Goal: Task Accomplishment & Management: Manage account settings

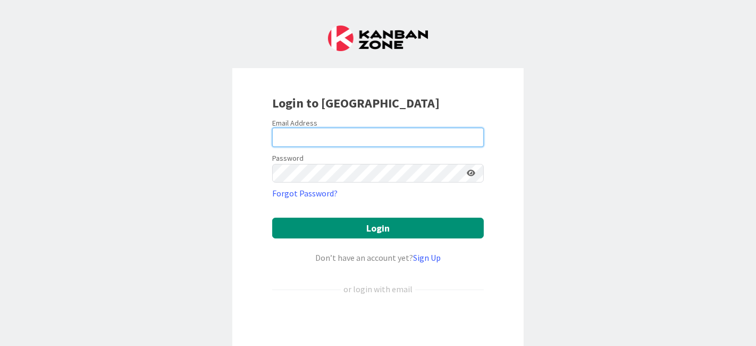
click at [456, 135] on input "email" at bounding box center [378, 137] width 212 height 19
type input "[EMAIL_ADDRESS][DOMAIN_NAME]"
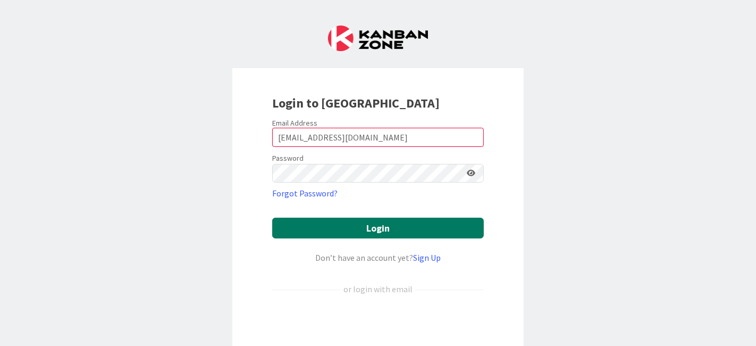
click at [401, 221] on button "Login" at bounding box center [378, 228] width 212 height 21
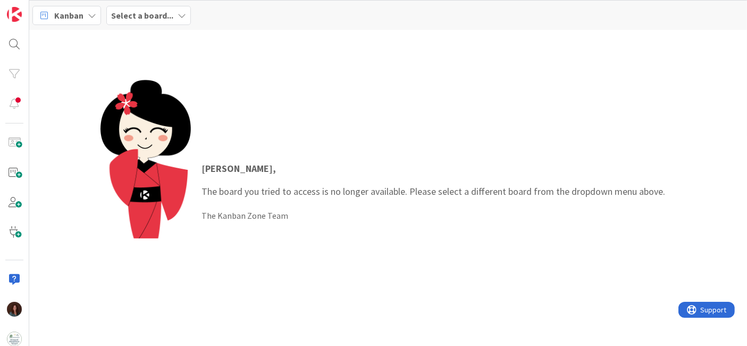
click at [150, 16] on b "Select a board..." at bounding box center [142, 15] width 62 height 11
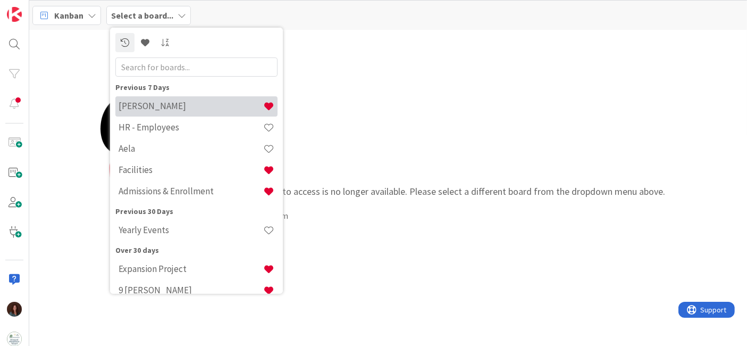
click at [174, 104] on h4 "[PERSON_NAME]" at bounding box center [191, 106] width 145 height 11
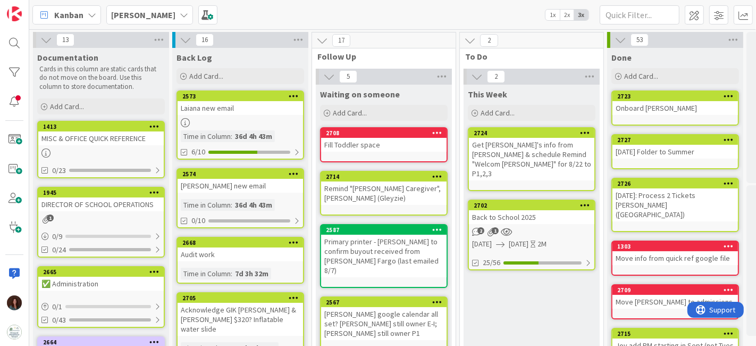
scroll to position [0, 55]
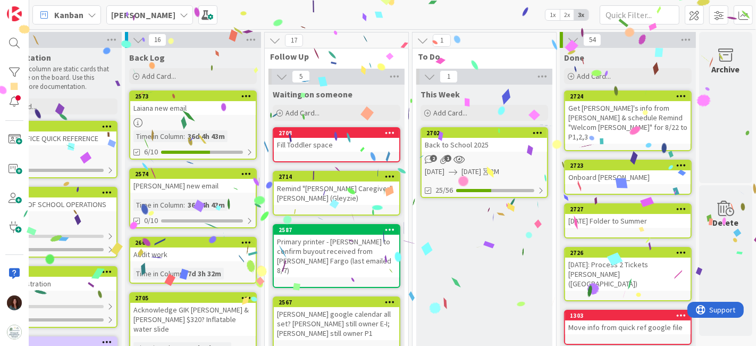
click at [451, 145] on div "Back to School 2025" at bounding box center [485, 145] width 126 height 14
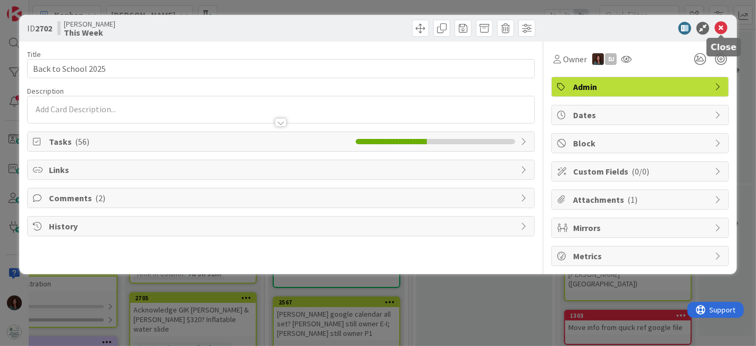
click at [723, 29] on icon at bounding box center [721, 28] width 13 height 13
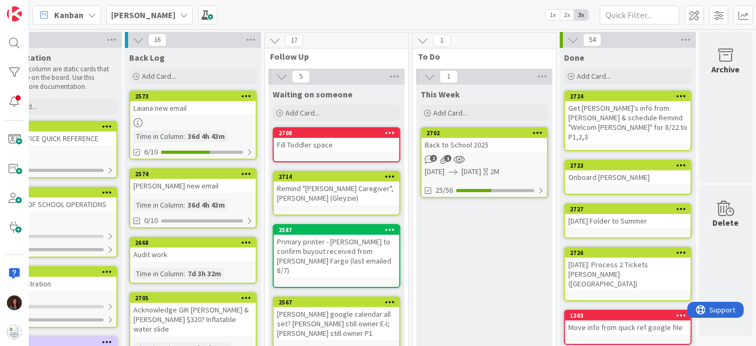
click at [504, 146] on div "Back to School 2025" at bounding box center [485, 145] width 126 height 14
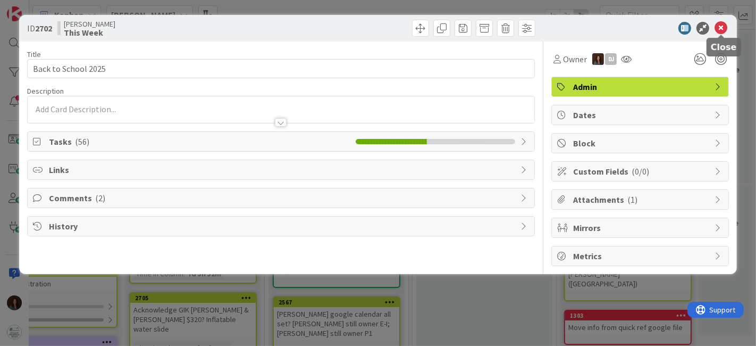
click at [719, 27] on icon at bounding box center [721, 28] width 13 height 13
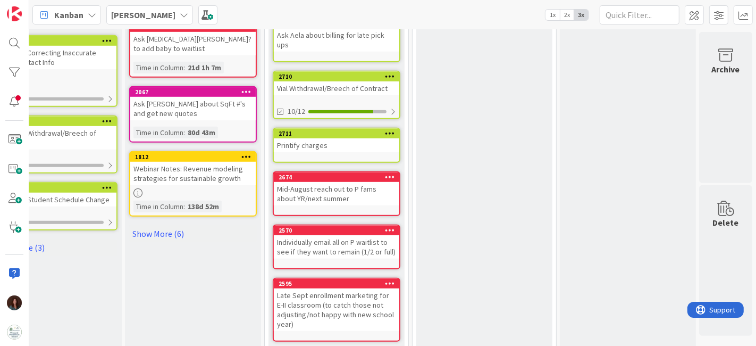
scroll to position [650, 55]
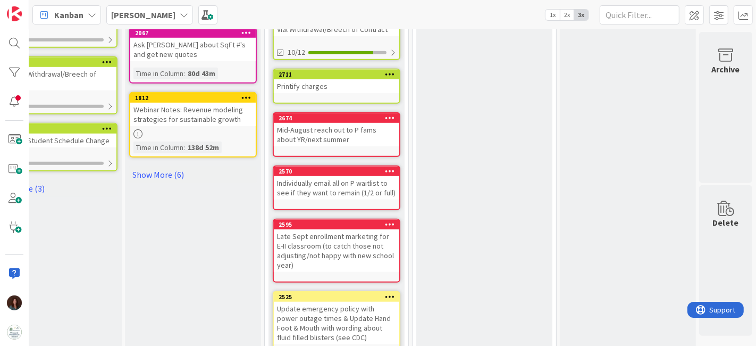
click at [354, 123] on div "Mid-August reach out to P fams about YR/next summer" at bounding box center [337, 134] width 126 height 23
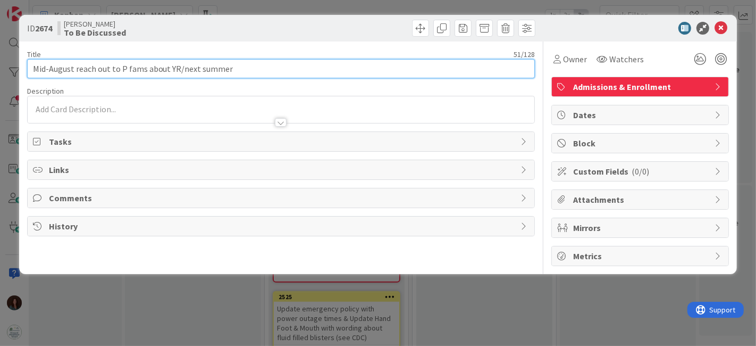
drag, startPoint x: 78, startPoint y: 69, endPoint x: 0, endPoint y: 71, distance: 77.7
click at [0, 71] on div "ID 2674 Rhiannon To Be Discussed Title 51 / 128 Mid-August reach out to P fams …" at bounding box center [378, 173] width 756 height 346
type input "Reach out to P fams about YR/next summer"
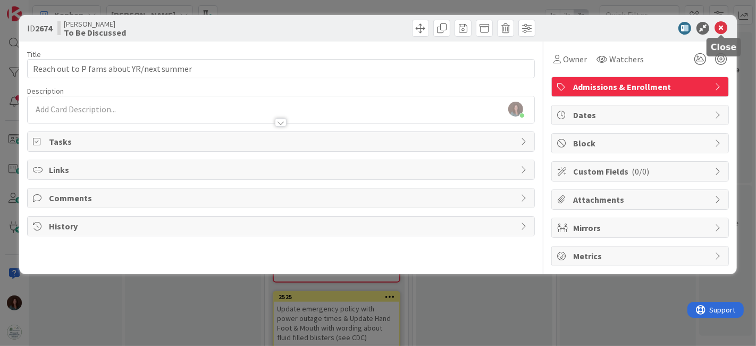
click at [722, 26] on icon at bounding box center [721, 28] width 13 height 13
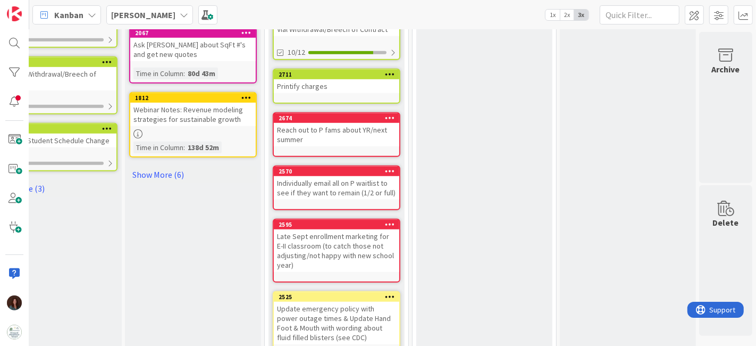
scroll to position [685, 55]
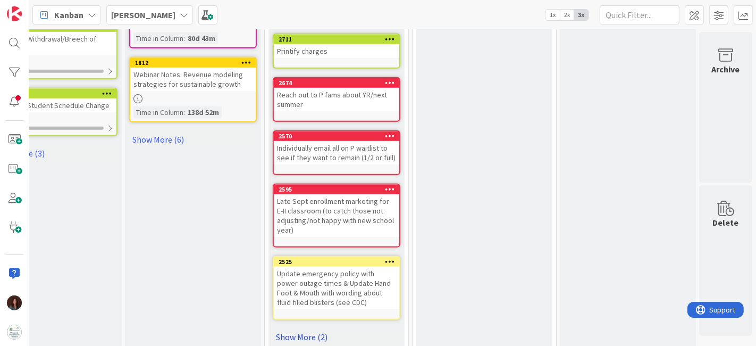
click at [293, 328] on link "Show More (2)" at bounding box center [337, 336] width 128 height 17
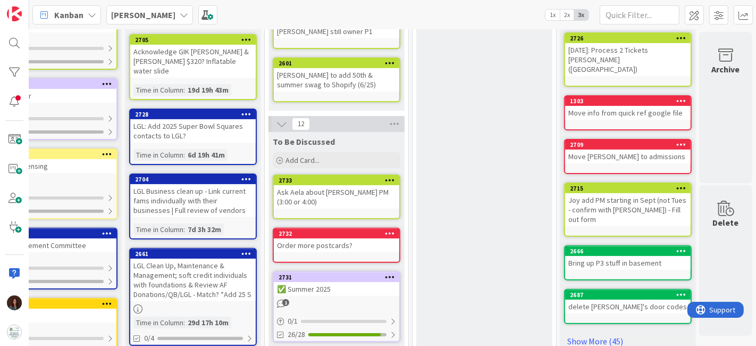
scroll to position [0, 55]
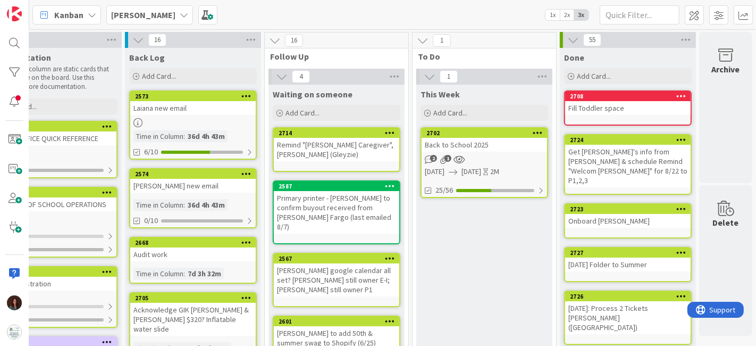
click at [486, 149] on div "Back to School 2025" at bounding box center [485, 145] width 126 height 14
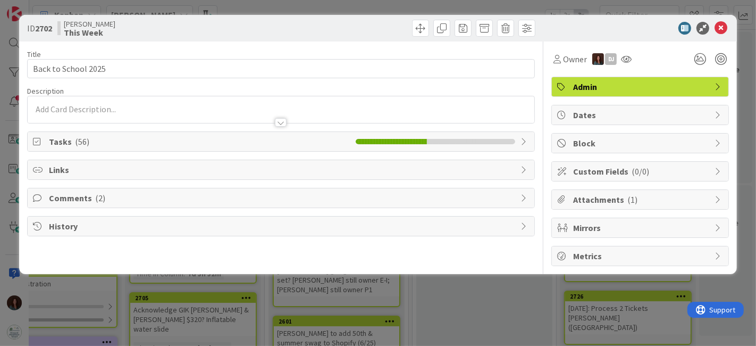
click at [52, 144] on span "Tasks ( 56 )" at bounding box center [200, 141] width 302 height 13
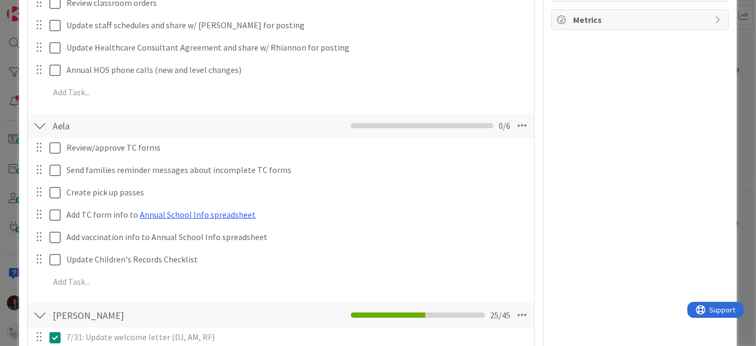
scroll to position [59, 0]
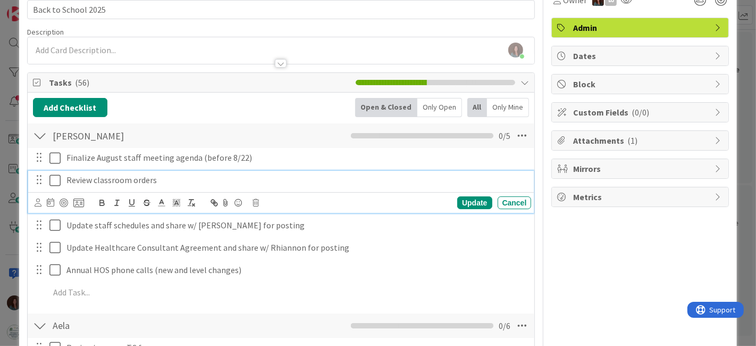
click at [55, 181] on icon at bounding box center [57, 180] width 16 height 13
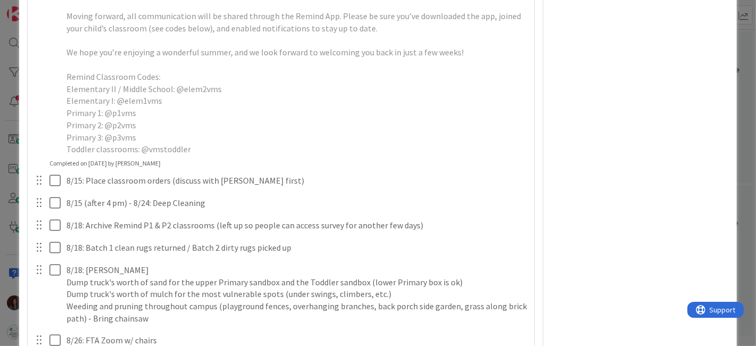
scroll to position [2305, 0]
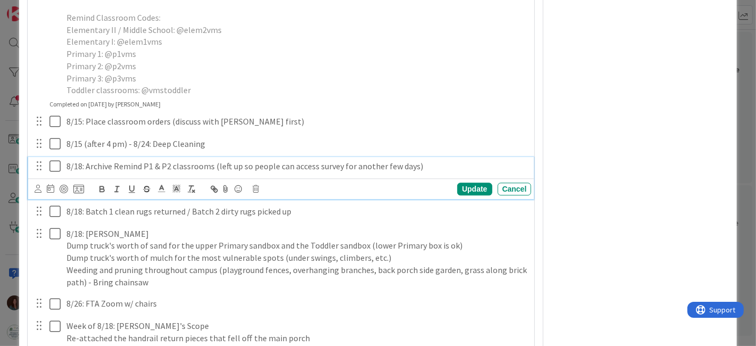
click at [53, 172] on icon at bounding box center [57, 166] width 16 height 13
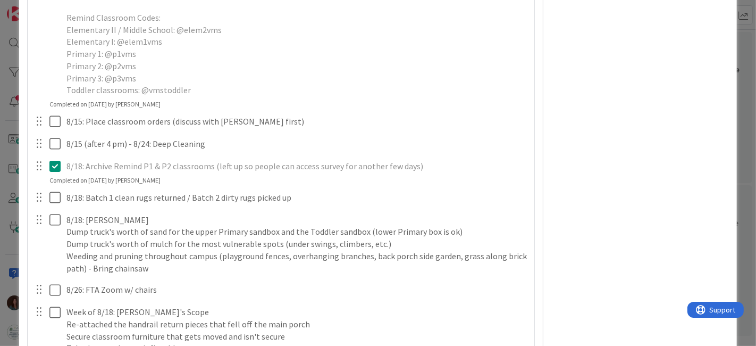
drag, startPoint x: 53, startPoint y: 191, endPoint x: 68, endPoint y: 182, distance: 16.7
click at [54, 172] on icon at bounding box center [57, 166] width 16 height 13
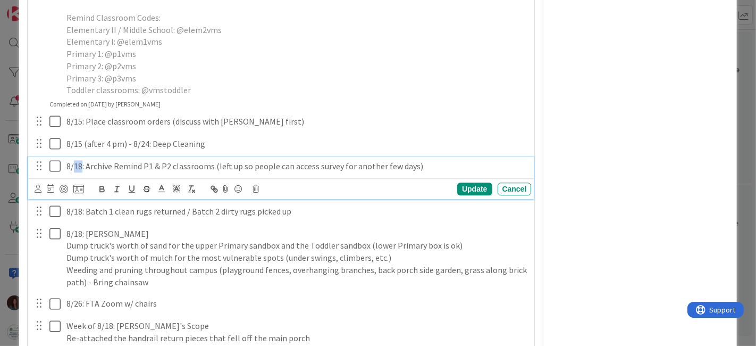
drag, startPoint x: 81, startPoint y: 187, endPoint x: 74, endPoint y: 188, distance: 6.4
click at [74, 172] on p "8/18: Archive Remind P1 & P2 classrooms (left up so people can access survey fo…" at bounding box center [296, 166] width 461 height 12
click at [471, 195] on div "Update" at bounding box center [474, 188] width 35 height 13
drag, startPoint x: 54, startPoint y: 189, endPoint x: 136, endPoint y: 254, distance: 104.4
click at [54, 172] on icon at bounding box center [57, 166] width 16 height 13
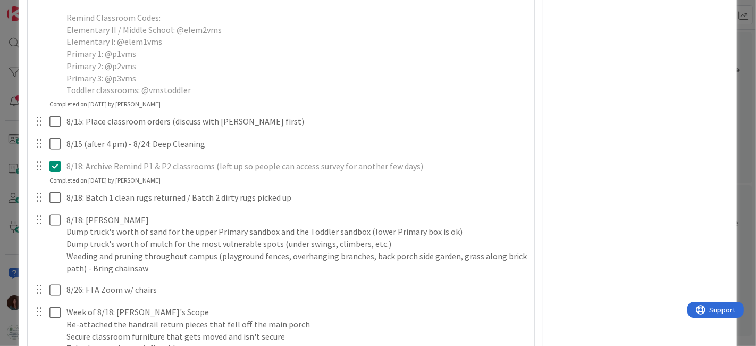
scroll to position [2364, 0]
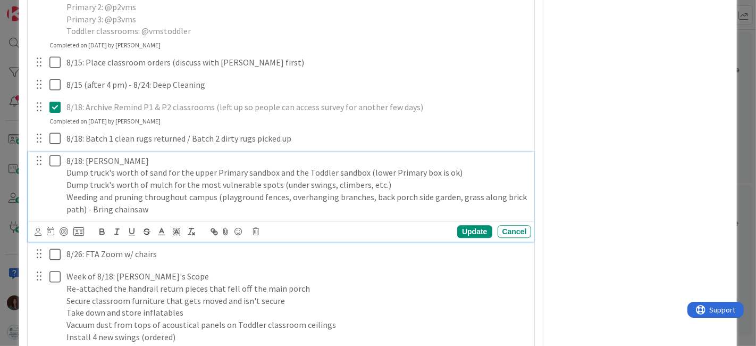
click at [82, 167] on p "8/18: [PERSON_NAME]" at bounding box center [296, 161] width 461 height 12
click at [176, 215] on p "Weeding and pruning throughout campus (playground fences, overhanging branches,…" at bounding box center [296, 203] width 461 height 24
click at [177, 215] on p "Weeding and pruning throughout campus (playground fences, overhanging branches,…" at bounding box center [296, 203] width 461 height 24
click at [171, 191] on p "Dump truck's worth of mulch for the most vulnerable spots (under swings, climbe…" at bounding box center [296, 185] width 461 height 12
click at [166, 179] on p "Dump truck's worth of sand for the upper Primary sandbox and the Toddler sandbo…" at bounding box center [296, 172] width 461 height 12
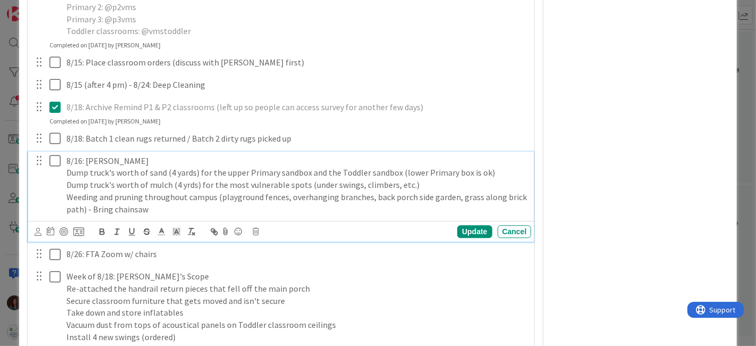
click at [235, 215] on p "Weeding and pruning throughout campus (playground fences, overhanging branches,…" at bounding box center [296, 203] width 461 height 24
click at [182, 191] on p "Dump truck's worth of mulch (4 yrds) for the most vulnerable spots (under swing…" at bounding box center [296, 185] width 461 height 12
click at [239, 215] on p "Weeding and pruning throughout campus (playground fences, overhanging branches,…" at bounding box center [296, 203] width 461 height 24
drag, startPoint x: 117, startPoint y: 219, endPoint x: 21, endPoint y: 222, distance: 95.8
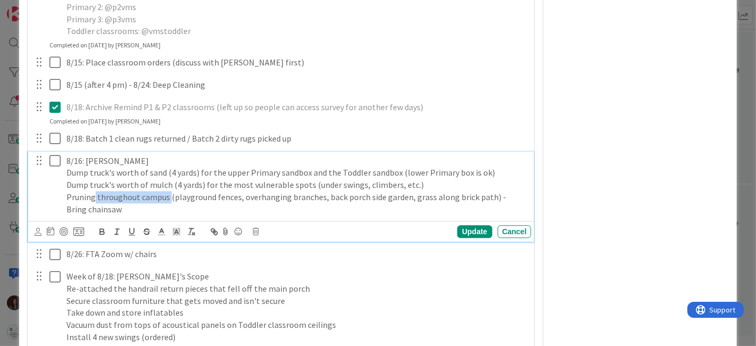
drag, startPoint x: 167, startPoint y: 220, endPoint x: 94, endPoint y: 221, distance: 72.9
click at [94, 215] on p "Pruning throughout campus (playground fences, overhanging branches, back porch …" at bounding box center [296, 203] width 461 height 24
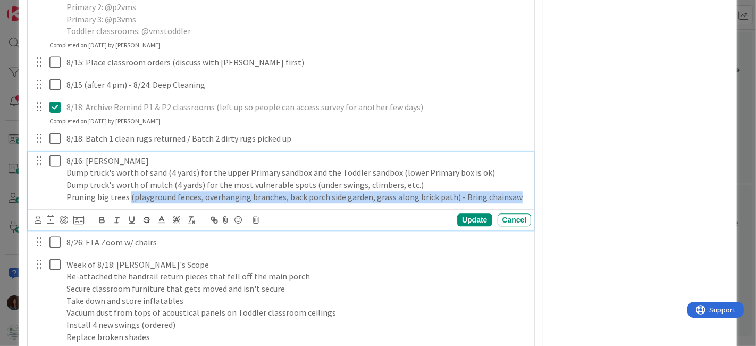
drag, startPoint x: 518, startPoint y: 218, endPoint x: 127, endPoint y: 219, distance: 391.0
click at [127, 203] on p "Pruning big trees (playground fences, overhanging branches, back porch side gar…" at bounding box center [296, 197] width 461 height 12
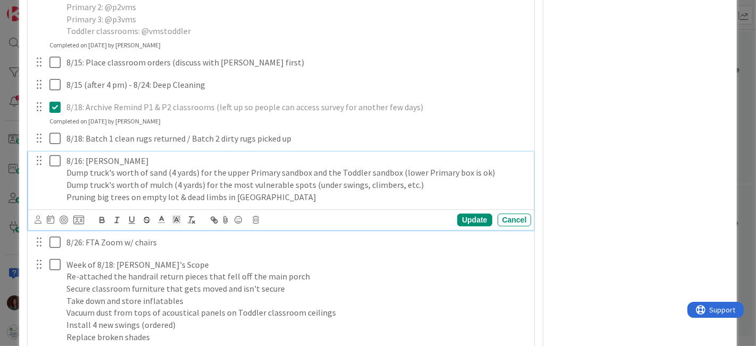
click at [59, 167] on icon at bounding box center [57, 160] width 16 height 13
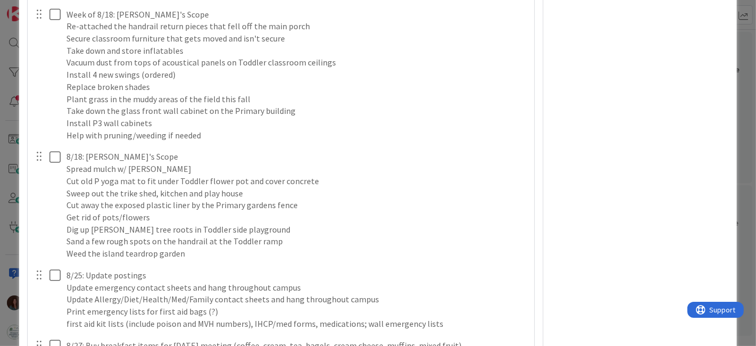
scroll to position [2660, 0]
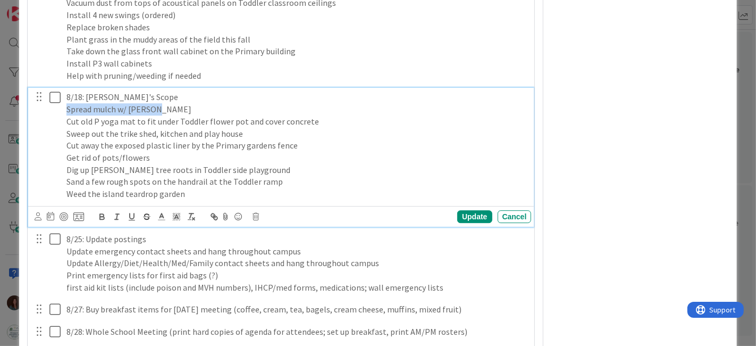
drag, startPoint x: 160, startPoint y: 133, endPoint x: 0, endPoint y: 134, distance: 160.1
click at [0, 134] on div "ID [GEOGRAPHIC_DATA] This Week Title 19 / 128 Back to School 2025 Description […" at bounding box center [378, 173] width 756 height 346
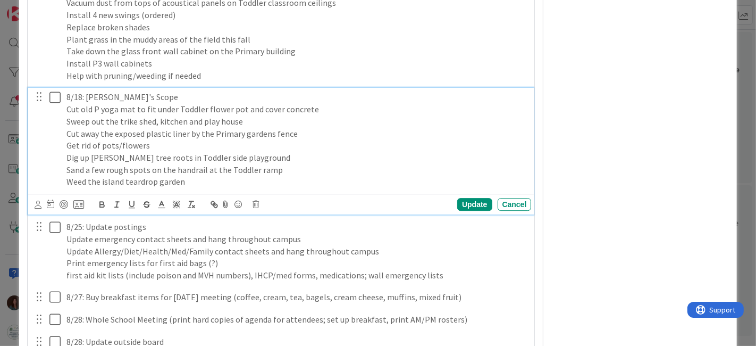
click at [305, 128] on p "Sweep out the trike shed, kitchen and play house" at bounding box center [296, 121] width 461 height 12
click at [315, 140] on p "Cut away the exposed plastic liner by the Primary gardens fence" at bounding box center [296, 134] width 461 height 12
click at [301, 152] on p "Get rid of pots/flowers" at bounding box center [296, 145] width 461 height 12
click at [156, 152] on p "Get rid of pots/flowers" at bounding box center [296, 145] width 461 height 12
click at [287, 164] on p "Dig up [PERSON_NAME] tree roots in Toddler side playground" at bounding box center [296, 158] width 461 height 12
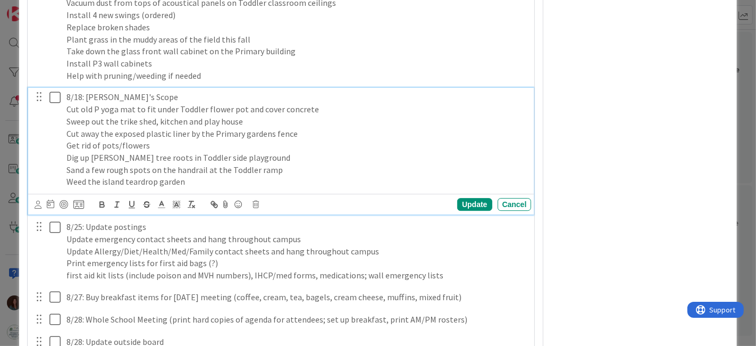
click at [313, 176] on p "Sand a few rough spots on the handrail at the Toddler ramp" at bounding box center [296, 170] width 461 height 12
click at [306, 213] on div "8/18: [PERSON_NAME]'s Scope Cut old P yoga mat to fit under Toddler flower pot …" at bounding box center [281, 151] width 506 height 127
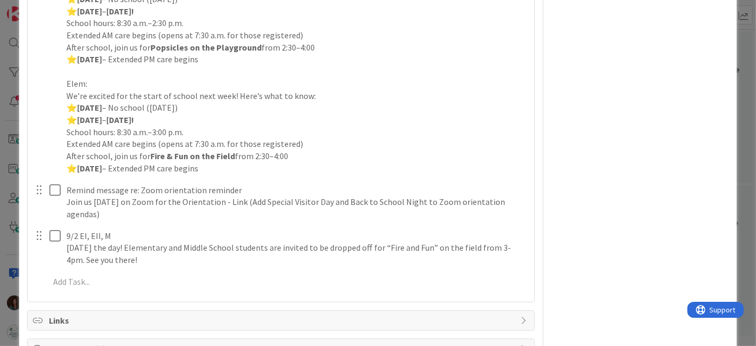
scroll to position [3571, 0]
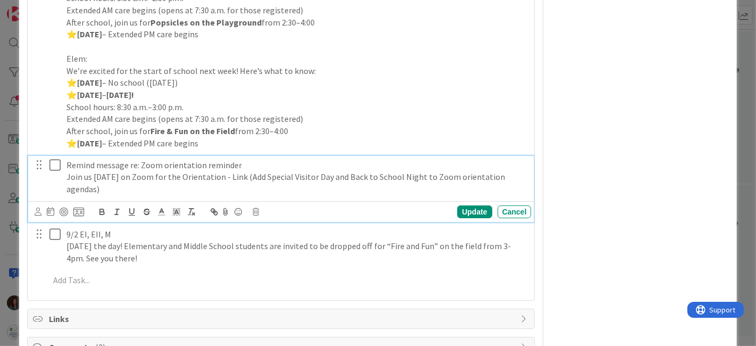
click at [67, 171] on p "Remind message re: Zoom orientation reminder" at bounding box center [296, 165] width 461 height 12
drag, startPoint x: 68, startPoint y: 187, endPoint x: 71, endPoint y: 193, distance: 6.9
click at [68, 171] on p "Remind message re: Zoom orientation reminder" at bounding box center [296, 165] width 461 height 12
click at [278, 171] on p "8/26: Remind message re: Zoom orientation reminder" at bounding box center [296, 165] width 461 height 12
click at [265, 195] on p "Join us [DATE] on Zoom for the Orientation - Link (Add Special Visitor Day and …" at bounding box center [296, 183] width 461 height 24
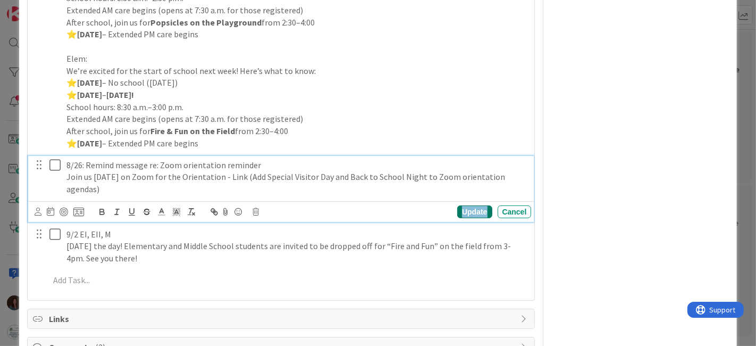
click at [466, 218] on div "Update" at bounding box center [474, 211] width 35 height 13
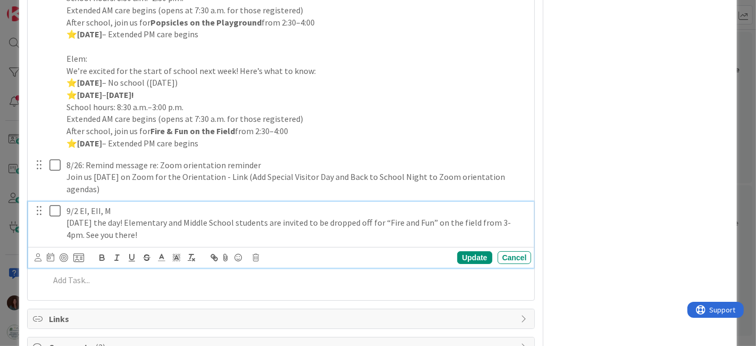
click at [158, 240] on p "[DATE] the day! Elementary and Middle School students are invited to be dropped…" at bounding box center [296, 228] width 461 height 24
drag, startPoint x: 380, startPoint y: 244, endPoint x: 315, endPoint y: 245, distance: 64.9
click at [315, 240] on p "[DATE] the day! Elementary and Middle School students are invited to be dropped…" at bounding box center [296, 228] width 461 height 24
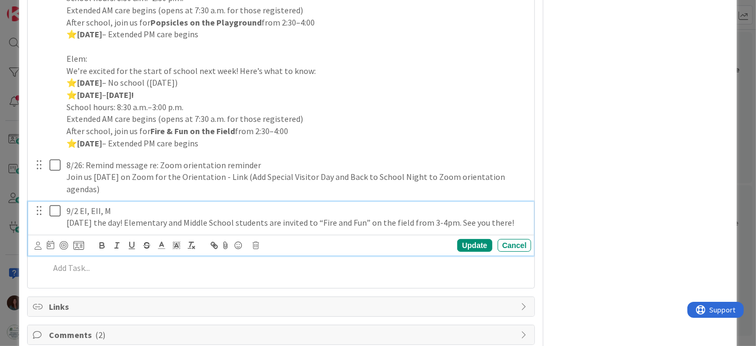
drag, startPoint x: 512, startPoint y: 241, endPoint x: 479, endPoint y: 286, distance: 56.0
click at [456, 229] on p "[DATE] the day! Elementary and Middle School students are invited to “Fire and …" at bounding box center [296, 222] width 461 height 12
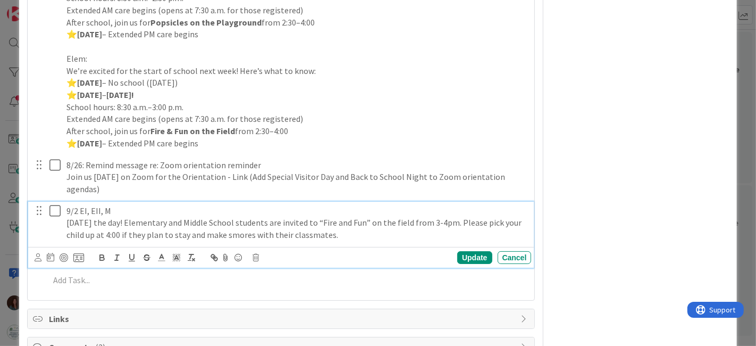
click at [452, 265] on div "Update Cancel" at bounding box center [283, 257] width 497 height 15
click at [457, 264] on div "Update" at bounding box center [474, 257] width 35 height 13
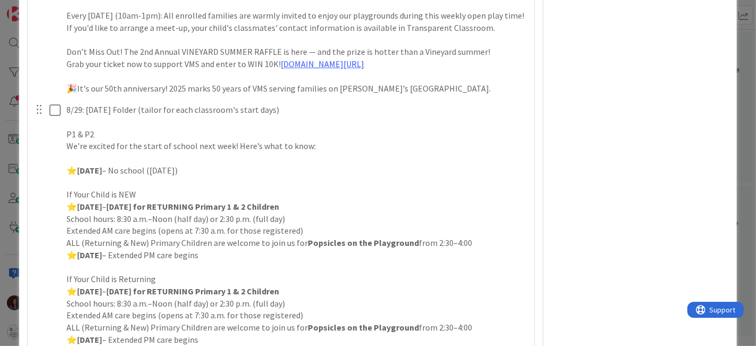
scroll to position [2921, 0]
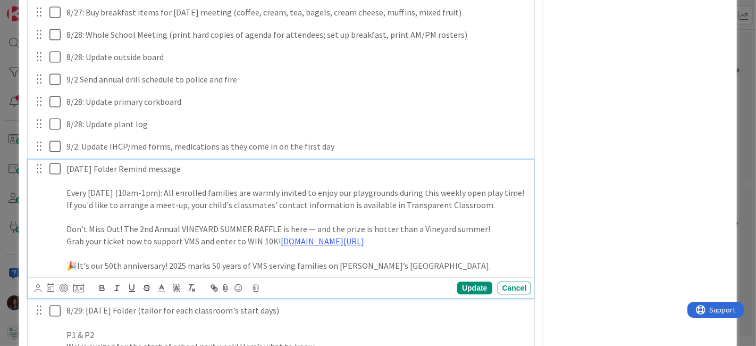
click at [205, 175] on p "[DATE] Folder Remind message" at bounding box center [296, 169] width 461 height 12
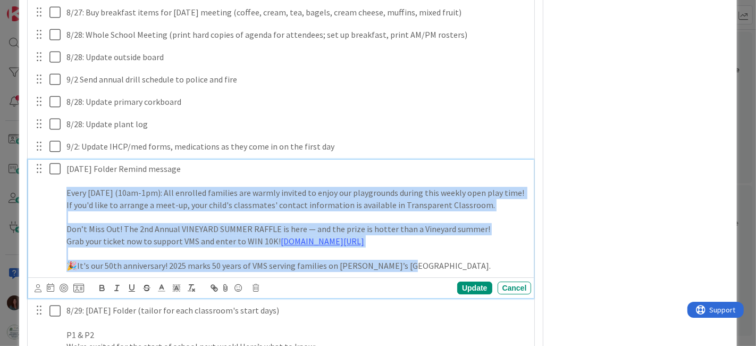
drag, startPoint x: 425, startPoint y: 285, endPoint x: 11, endPoint y: 215, distance: 420.3
click at [11, 215] on div "ID [GEOGRAPHIC_DATA] This Week Title 19 / 128 Back to School 2025 Description […" at bounding box center [378, 173] width 756 height 346
copy div "Every [DATE] (10am-1pm): All enrolled families are warmly invited to enjoy our …"
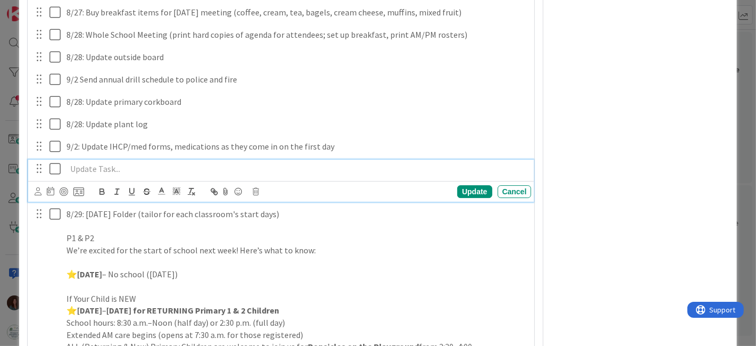
click at [80, 175] on p at bounding box center [296, 169] width 461 height 12
click at [257, 195] on icon at bounding box center [256, 191] width 6 height 7
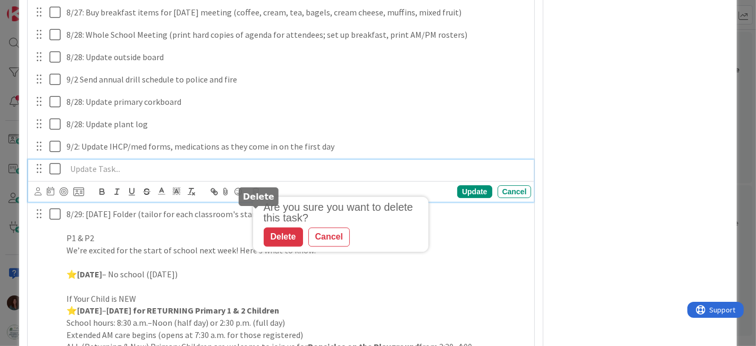
drag, startPoint x: 282, startPoint y: 254, endPoint x: 257, endPoint y: 220, distance: 42.6
click at [282, 246] on div "Delete" at bounding box center [283, 236] width 39 height 19
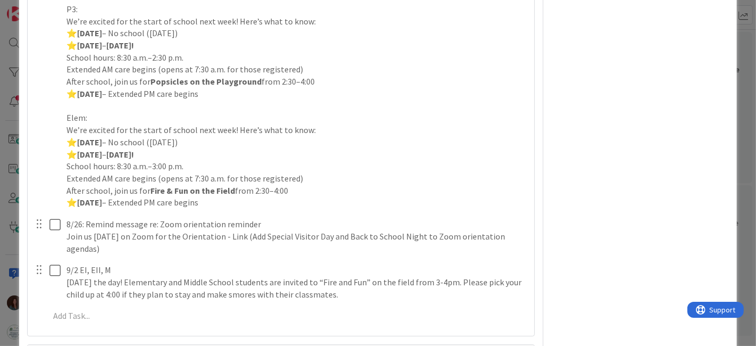
scroll to position [3452, 0]
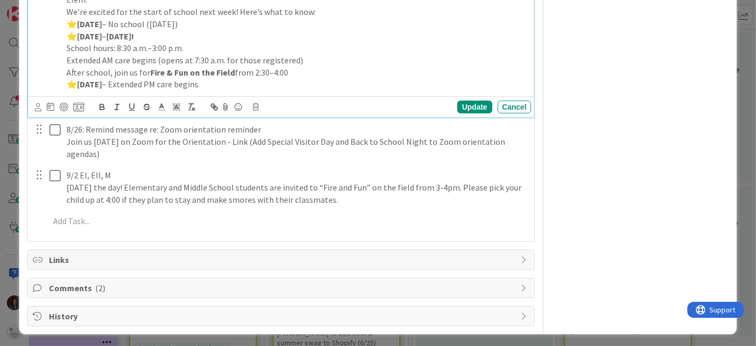
click at [300, 90] on p "⭐ [DATE] – Extended PM care begins" at bounding box center [296, 84] width 461 height 12
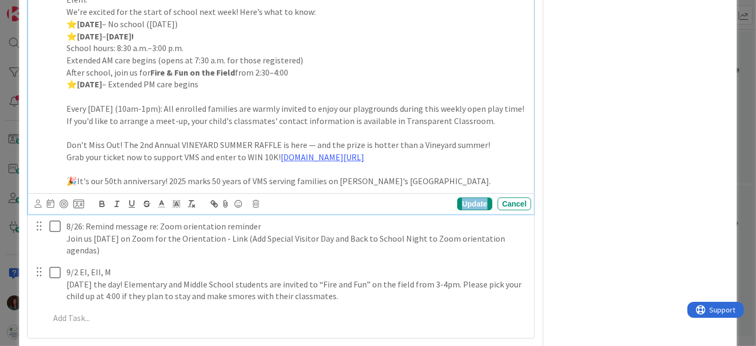
click at [481, 210] on div "Update" at bounding box center [474, 203] width 35 height 13
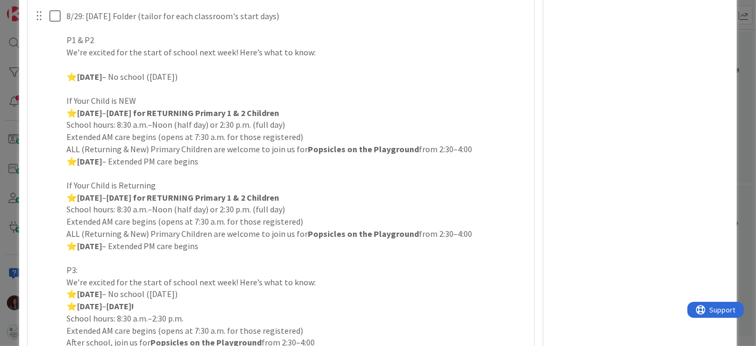
scroll to position [2942, 0]
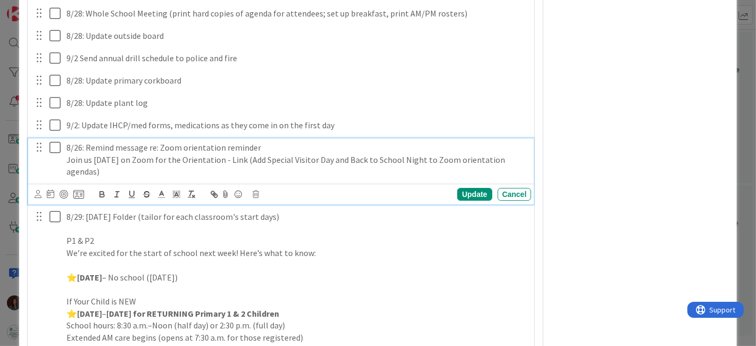
click at [147, 178] on p "Join us [DATE] on Zoom for the Orientation - Link (Add Special Visitor Day and …" at bounding box center [296, 166] width 461 height 24
click at [469, 201] on div "Update" at bounding box center [474, 194] width 35 height 13
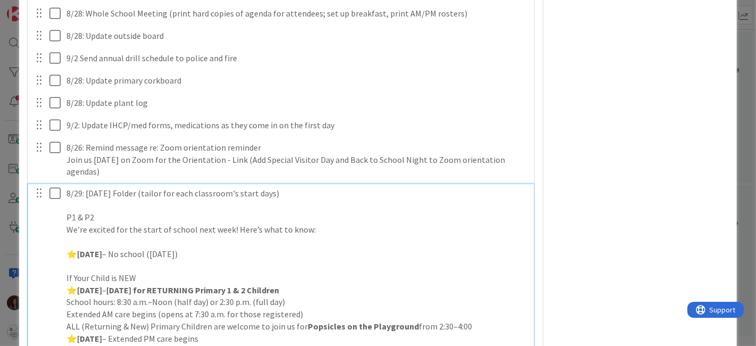
click at [279, 199] on p "8/29: [DATE] Folder (tailor for each classroom's start days)" at bounding box center [296, 193] width 461 height 12
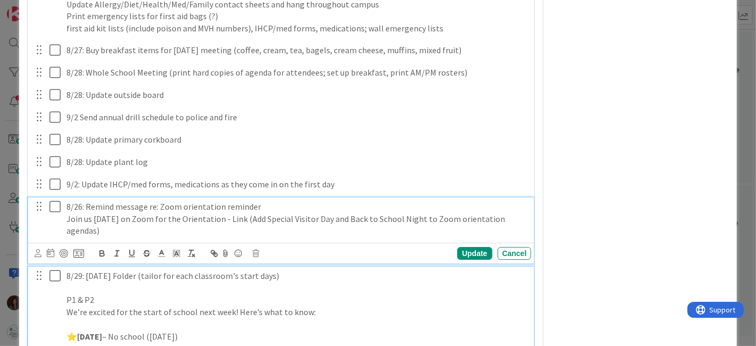
click at [151, 237] on p "Join us [DATE] on Zoom for the Orientation - Link (Add Special Visitor Day and …" at bounding box center [296, 225] width 461 height 24
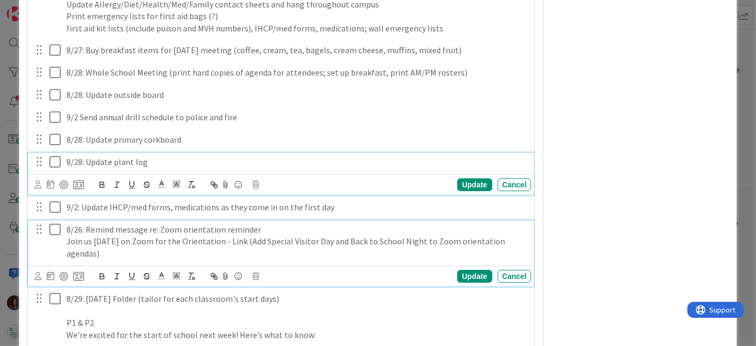
click at [214, 176] on div "8/28: Update plant log Update Cancel" at bounding box center [281, 174] width 506 height 42
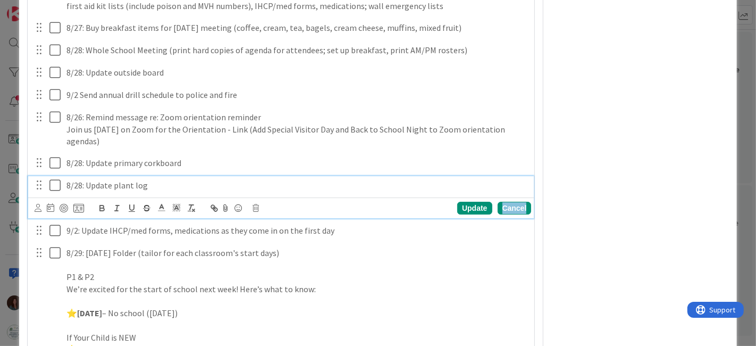
click at [522, 214] on div "Cancel" at bounding box center [515, 208] width 34 height 13
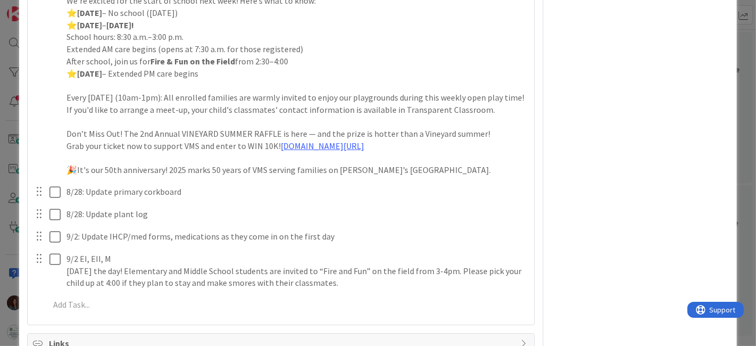
scroll to position [3549, 0]
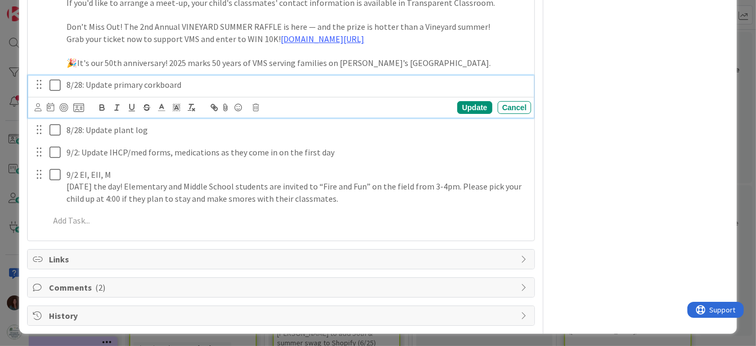
click at [81, 91] on p "8/28: Update primary corkboard" at bounding box center [296, 85] width 461 height 12
click at [462, 114] on div "Update" at bounding box center [474, 107] width 35 height 13
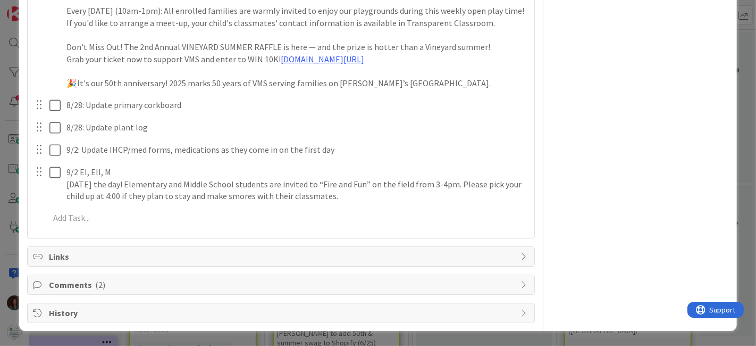
scroll to position [3490, 0]
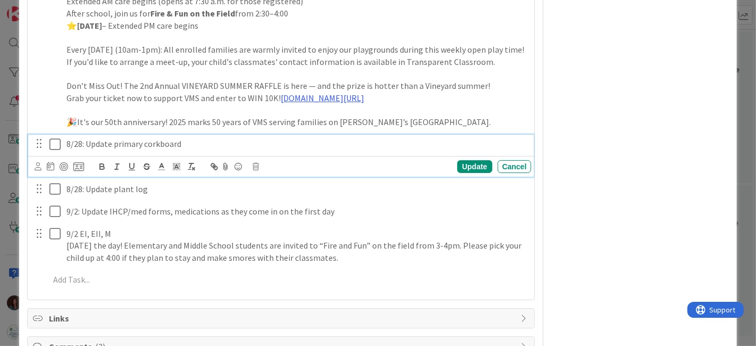
click at [197, 150] on p "8/28: Update primary corkboard" at bounding box center [296, 144] width 461 height 12
click at [255, 170] on icon at bounding box center [256, 166] width 6 height 7
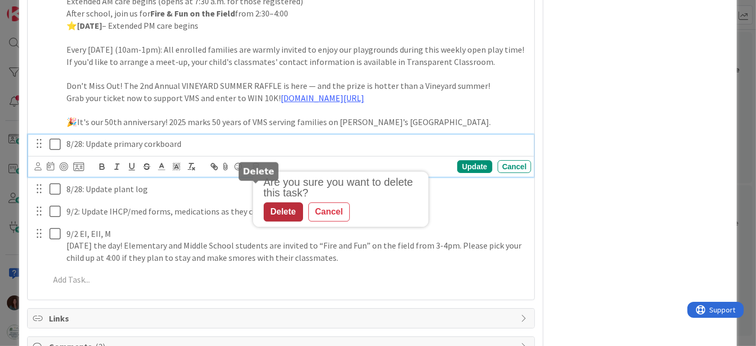
click at [291, 221] on div "Delete" at bounding box center [283, 211] width 39 height 19
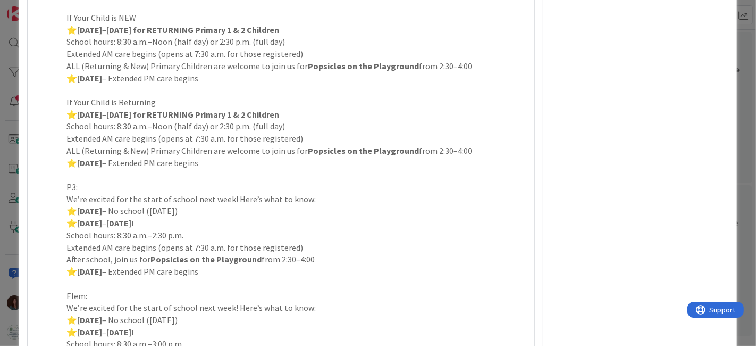
scroll to position [2840, 0]
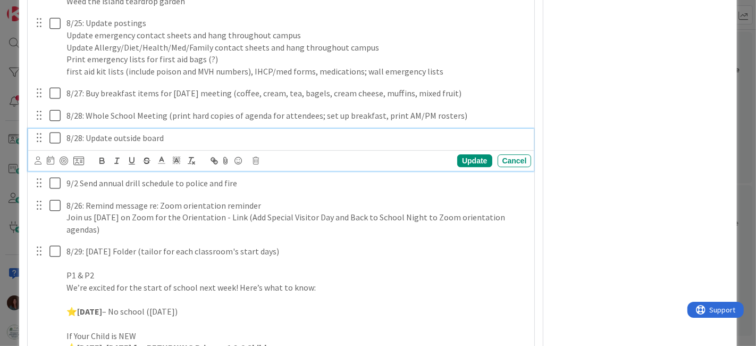
click at [181, 144] on p "8/28: Update outside board" at bounding box center [296, 138] width 461 height 12
click at [465, 167] on div "Update" at bounding box center [474, 160] width 35 height 13
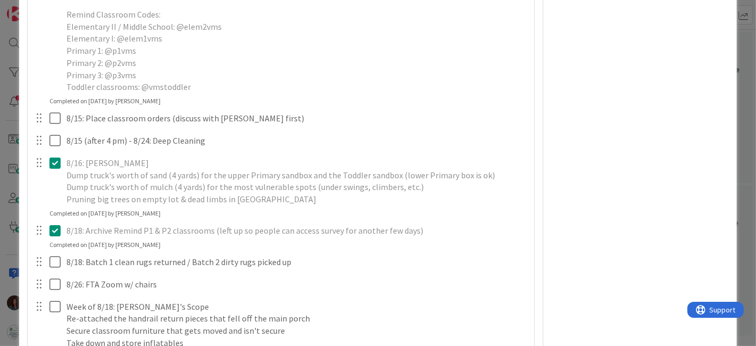
scroll to position [2130, 0]
